Goal: Find specific page/section: Find specific page/section

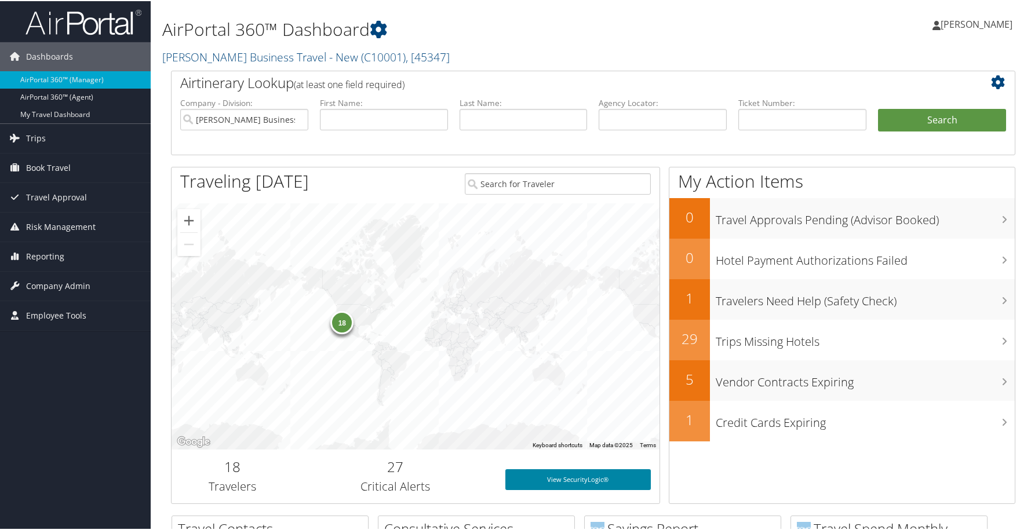
click at [578, 476] on link "View SecurityLogic®" at bounding box center [577, 478] width 145 height 21
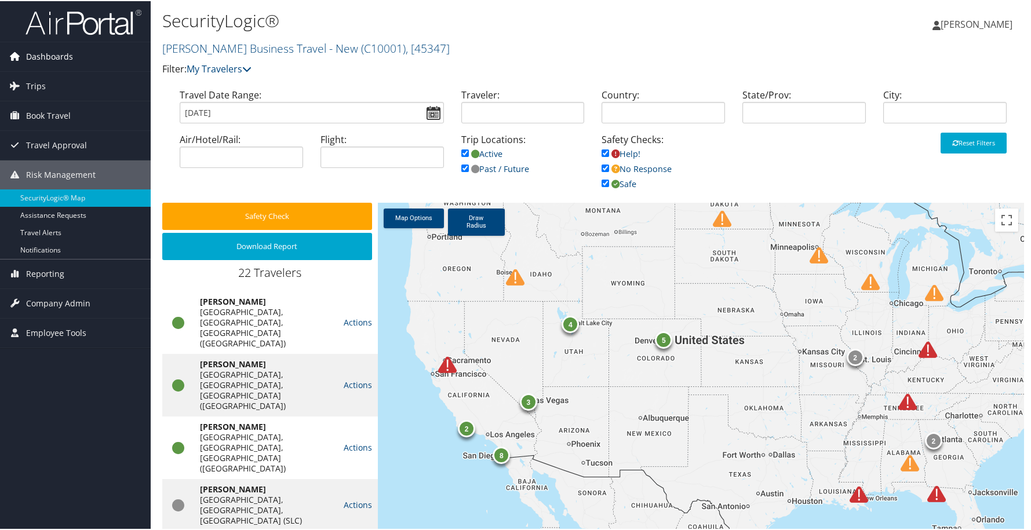
click at [43, 52] on span "Dashboards" at bounding box center [49, 55] width 47 height 29
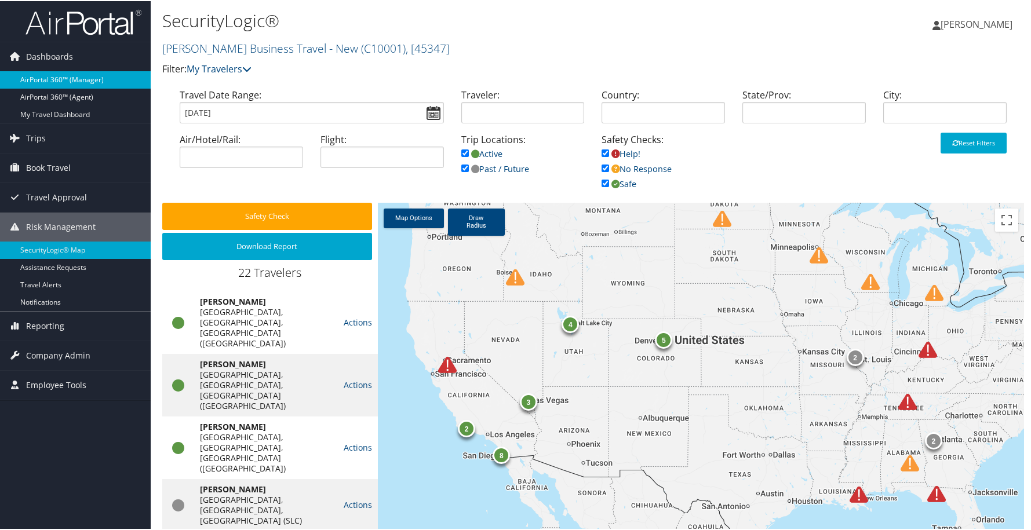
click at [44, 75] on link "AirPortal 360™ (Manager)" at bounding box center [75, 78] width 151 height 17
